Goal: Check status: Check status

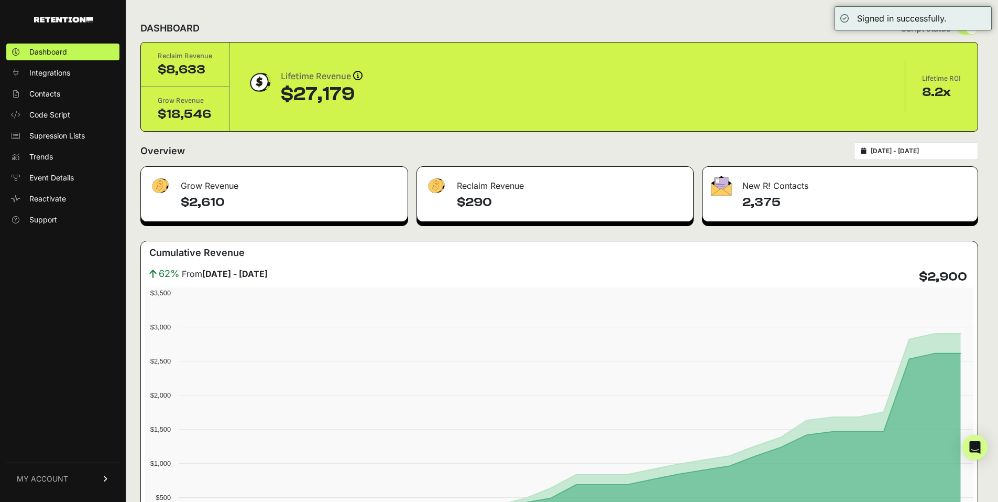
click at [925, 146] on div "[DATE] - [DATE]" at bounding box center [916, 151] width 124 height 18
type input "[DATE]"
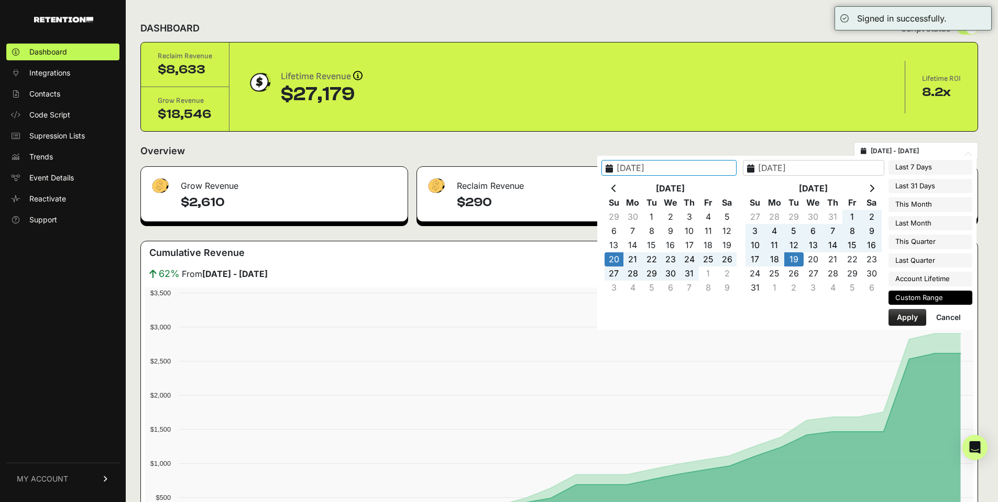
click at [925, 151] on input "[DATE] - [DATE]" at bounding box center [921, 151] width 101 height 8
type input "[DATE]"
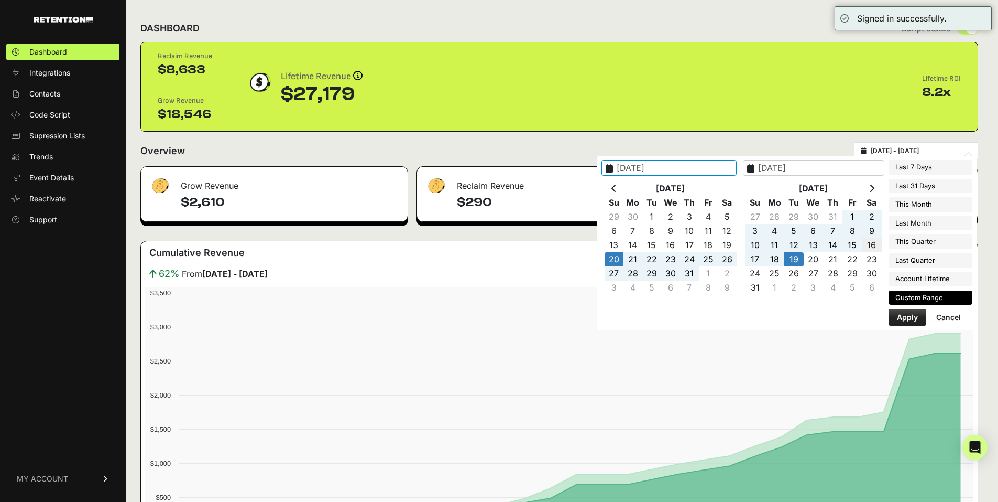
type input "[DATE]"
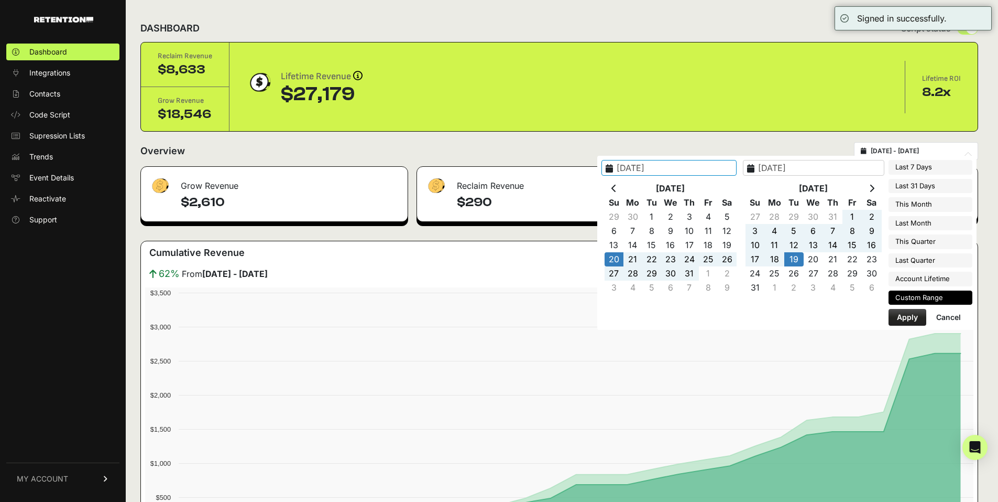
type input "[DATE]"
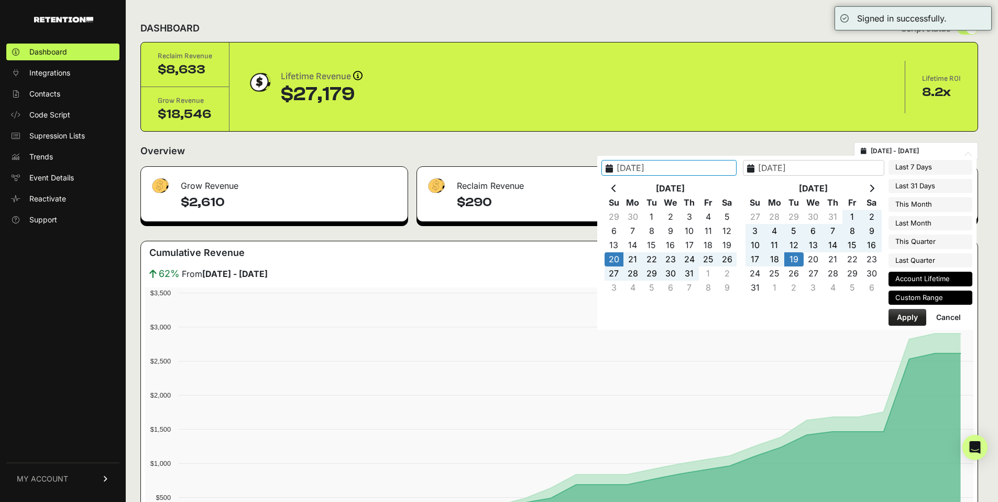
type input "[DATE]"
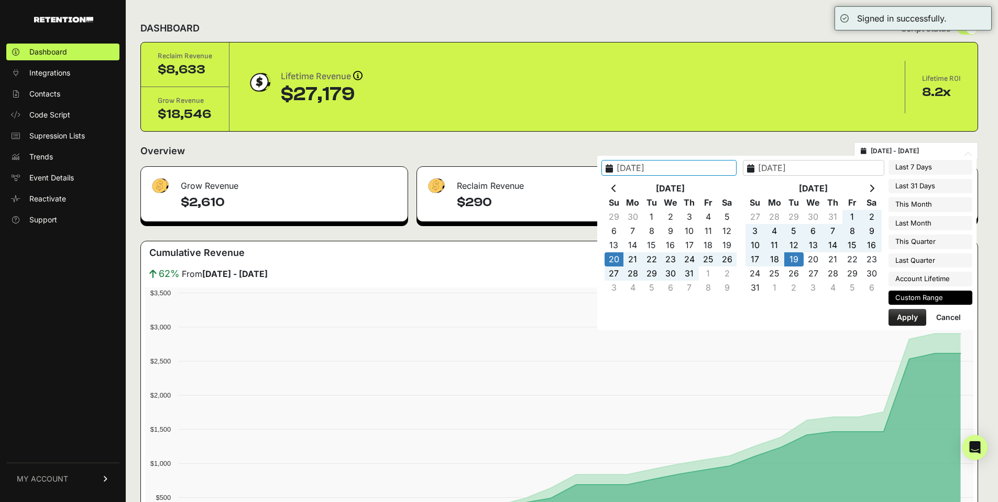
type input "[DATE]"
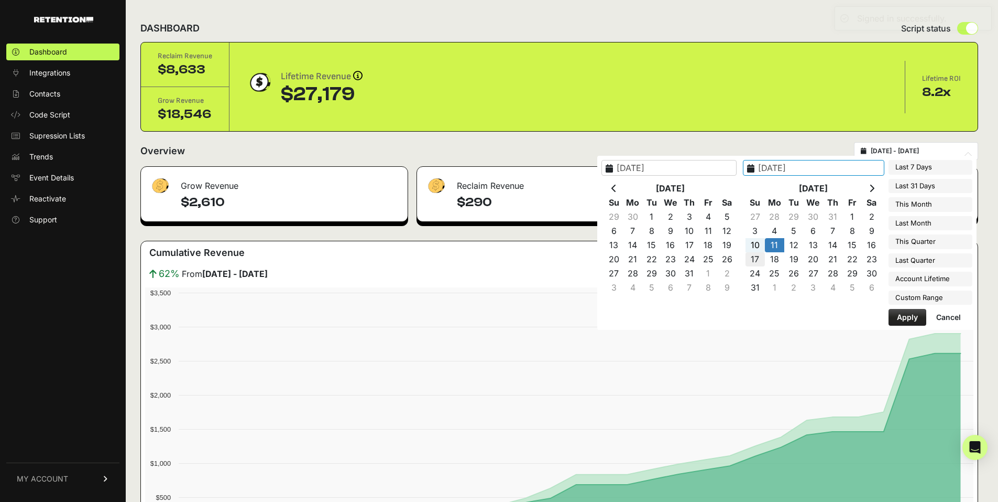
type input "[DATE]"
click at [919, 317] on button "Apply" at bounding box center [908, 317] width 38 height 17
type input "[DATE] - [DATE]"
